Goal: Transaction & Acquisition: Purchase product/service

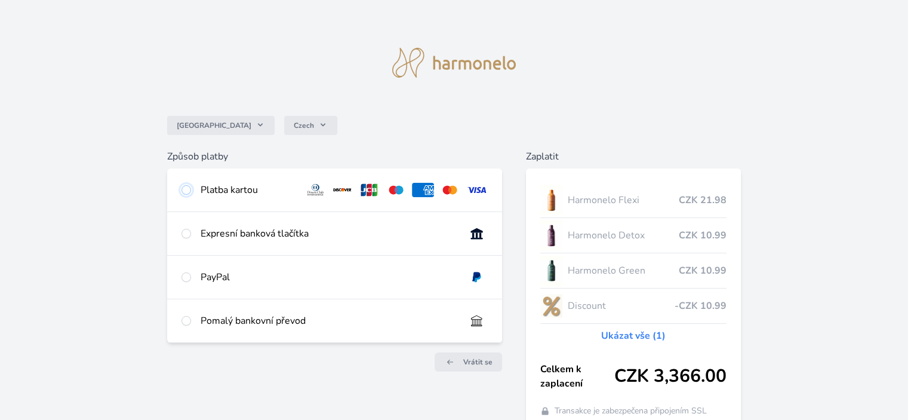
click at [187, 189] on input "radio" at bounding box center [186, 190] width 10 height 10
radio input "true"
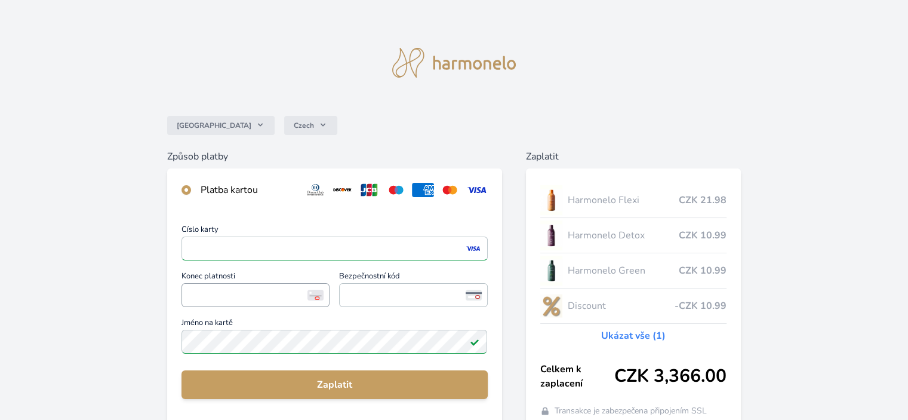
click at [185, 295] on span "<p>Your browser does not support iframes.</p>" at bounding box center [255, 295] width 148 height 24
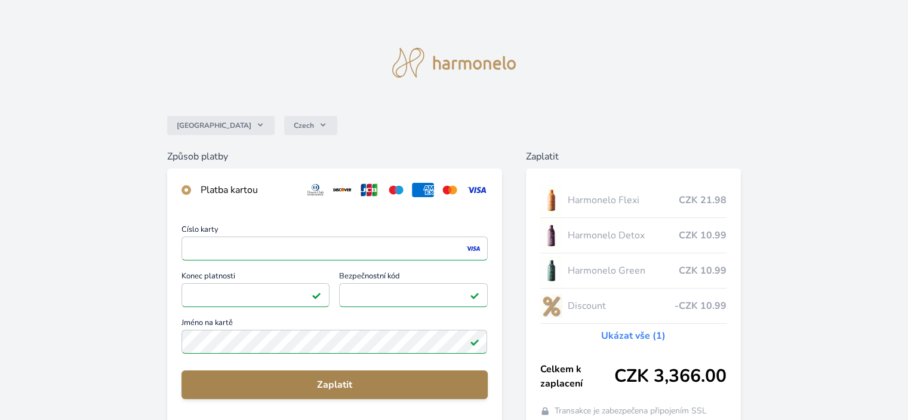
click at [327, 381] on span "Zaplatit" at bounding box center [334, 384] width 286 height 14
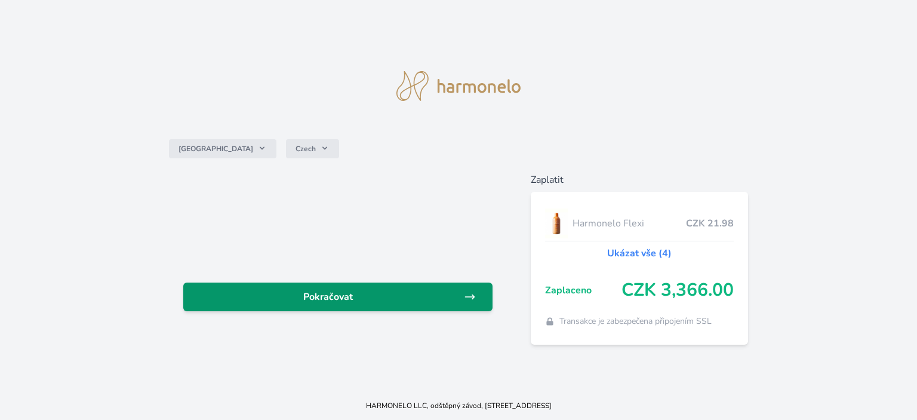
click at [350, 295] on span "Pokračovat" at bounding box center [328, 296] width 271 height 14
